Goal: Information Seeking & Learning: Learn about a topic

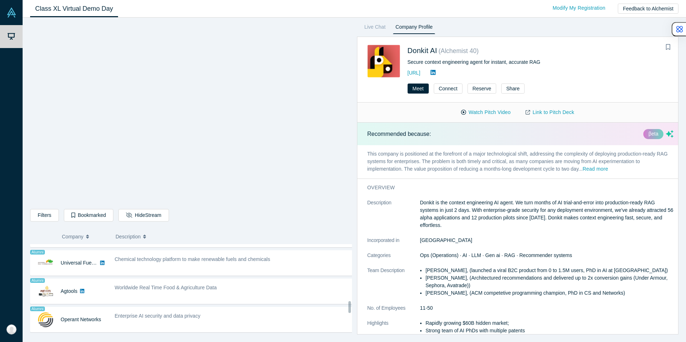
scroll to position [431, 0]
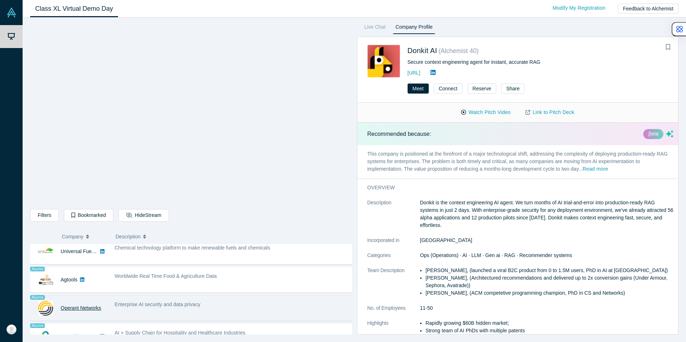
click at [64, 308] on link "Operant Networks" at bounding box center [81, 308] width 41 height 6
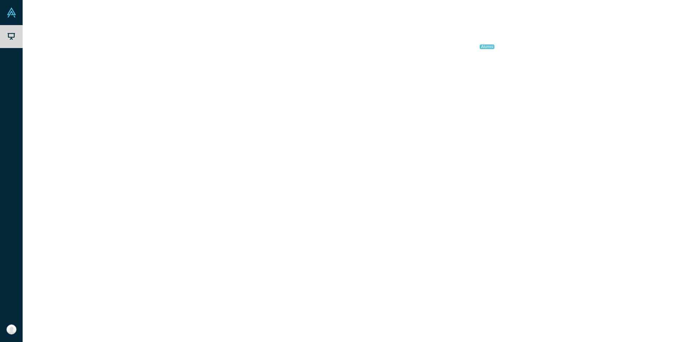
scroll to position [0, 0]
click at [152, 309] on div "Airtags for Data" at bounding box center [234, 310] width 239 height 8
click at [121, 311] on span "Airtags for Data" at bounding box center [132, 310] width 35 height 6
click at [476, 91] on button "Watch Pitch Video" at bounding box center [486, 93] width 65 height 13
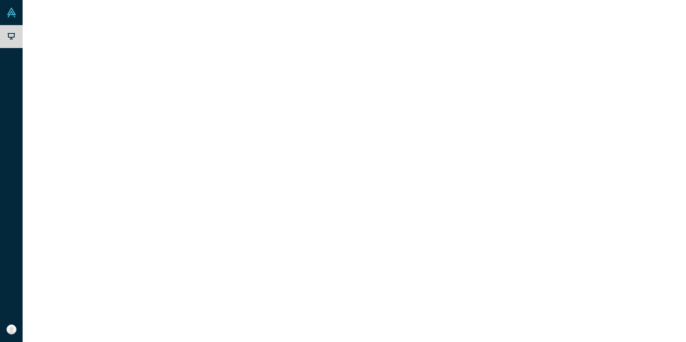
click at [142, 216] on button "Go Back to Stream" at bounding box center [150, 215] width 65 height 13
